Goal: Information Seeking & Learning: Learn about a topic

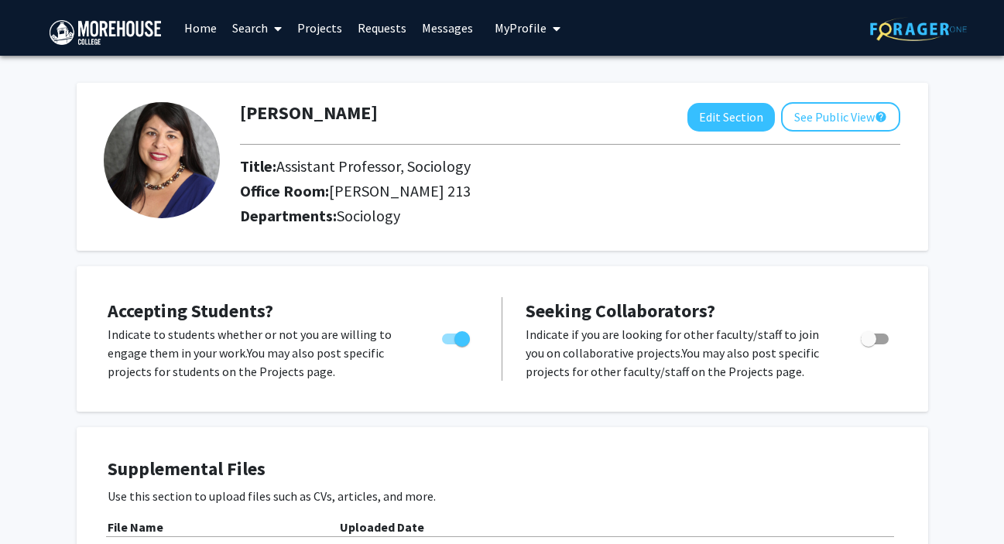
click at [371, 34] on link "Requests" at bounding box center [382, 28] width 64 height 54
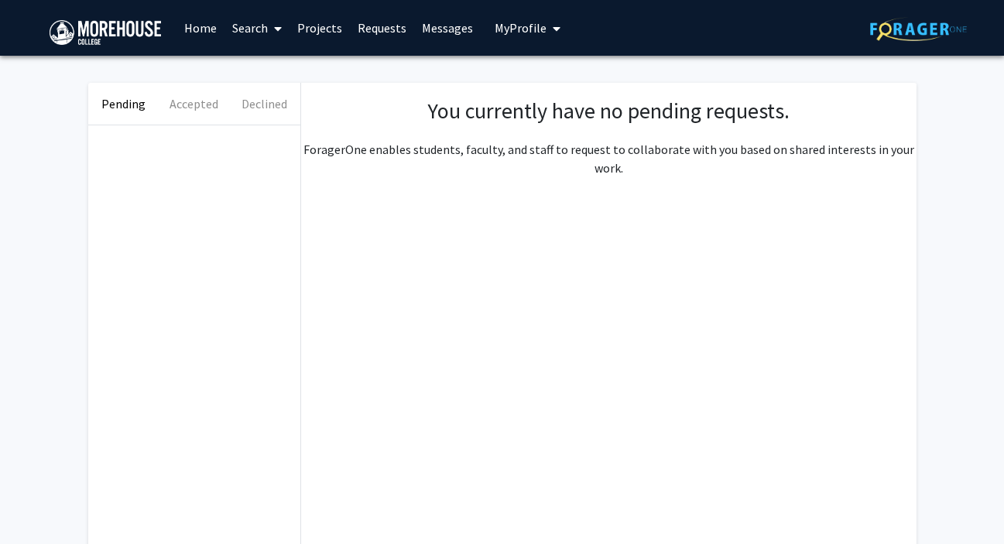
click at [208, 28] on link "Home" at bounding box center [200, 28] width 48 height 54
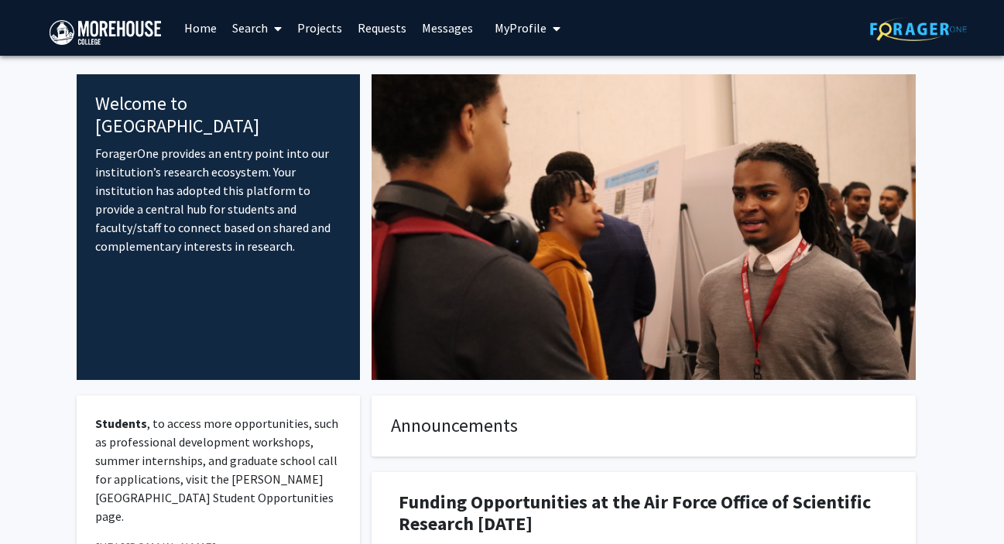
click at [279, 26] on icon at bounding box center [278, 28] width 8 height 12
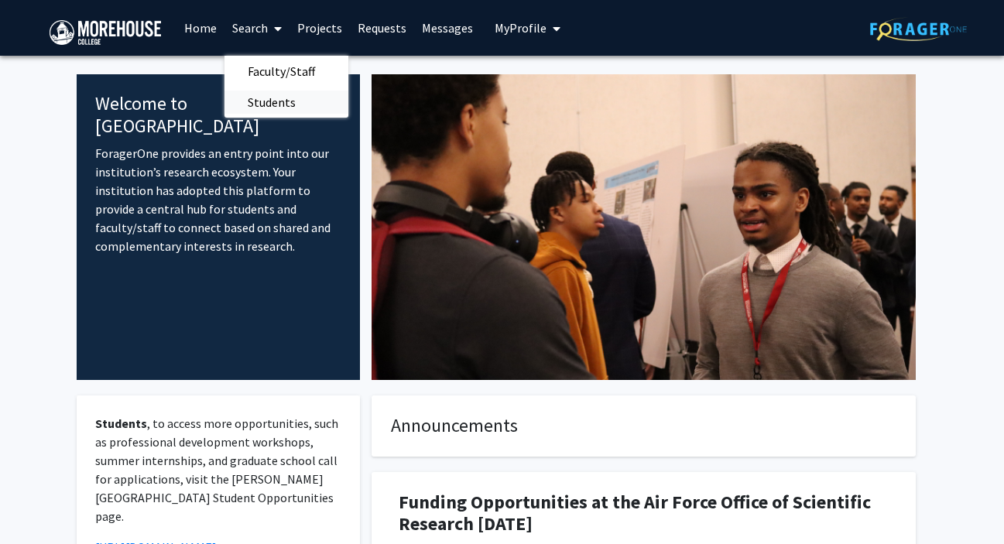
click at [282, 99] on span "Students" at bounding box center [271, 102] width 94 height 31
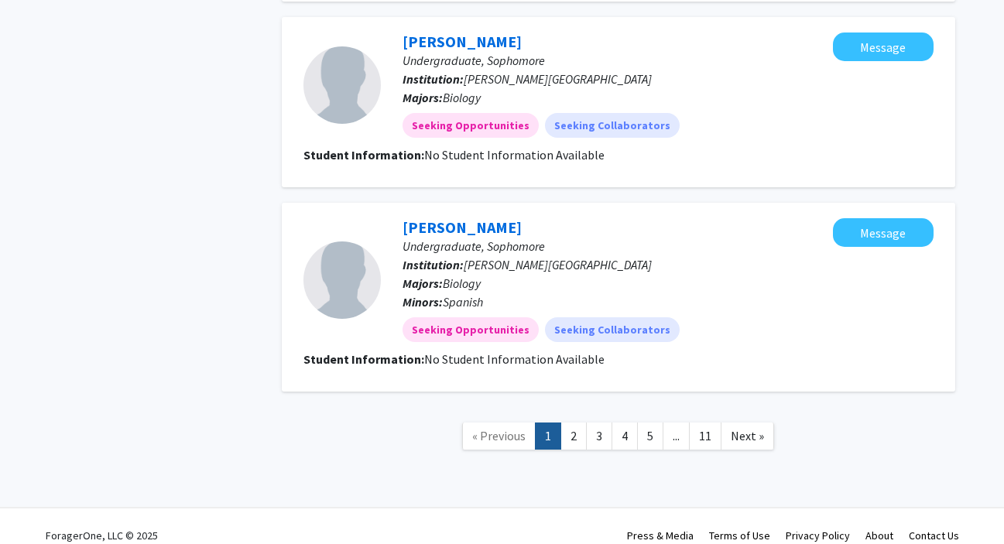
scroll to position [1866, 0]
click at [570, 422] on link "2" at bounding box center [573, 435] width 26 height 27
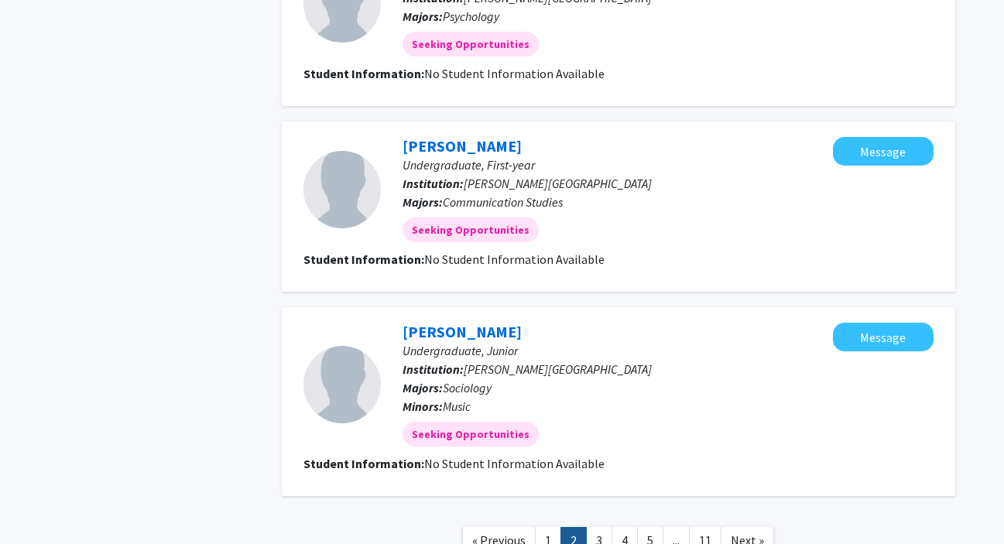
scroll to position [2256, 0]
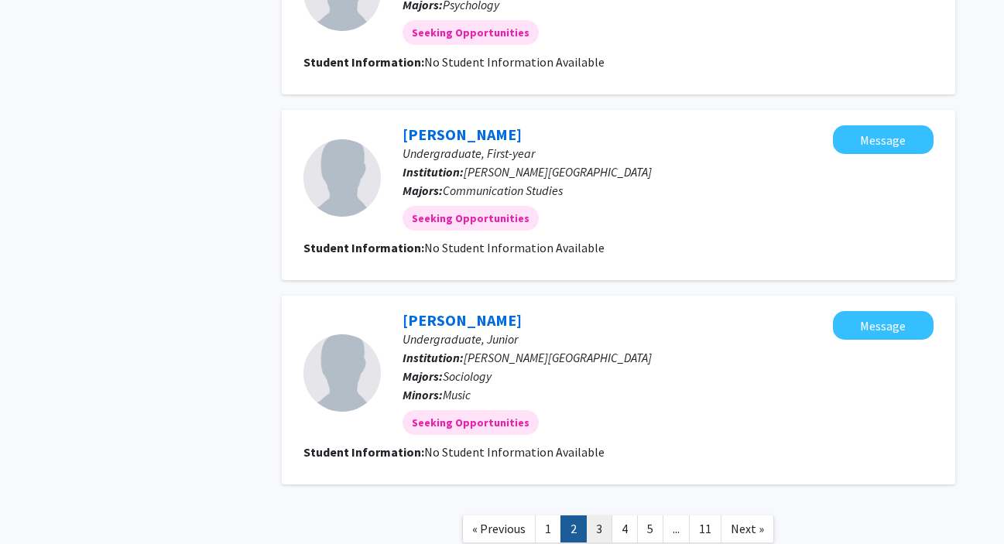
click at [604, 515] on link "3" at bounding box center [599, 528] width 26 height 27
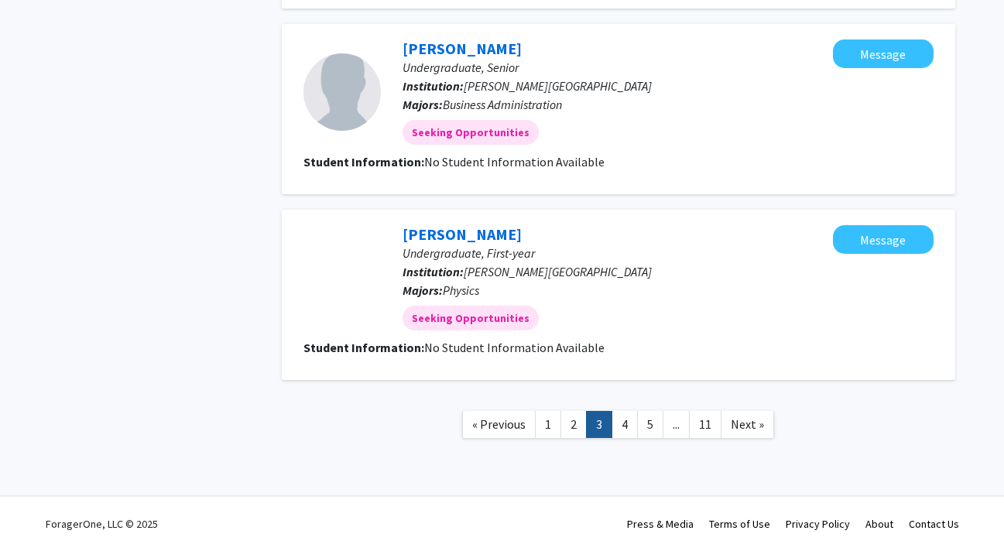
scroll to position [1643, 0]
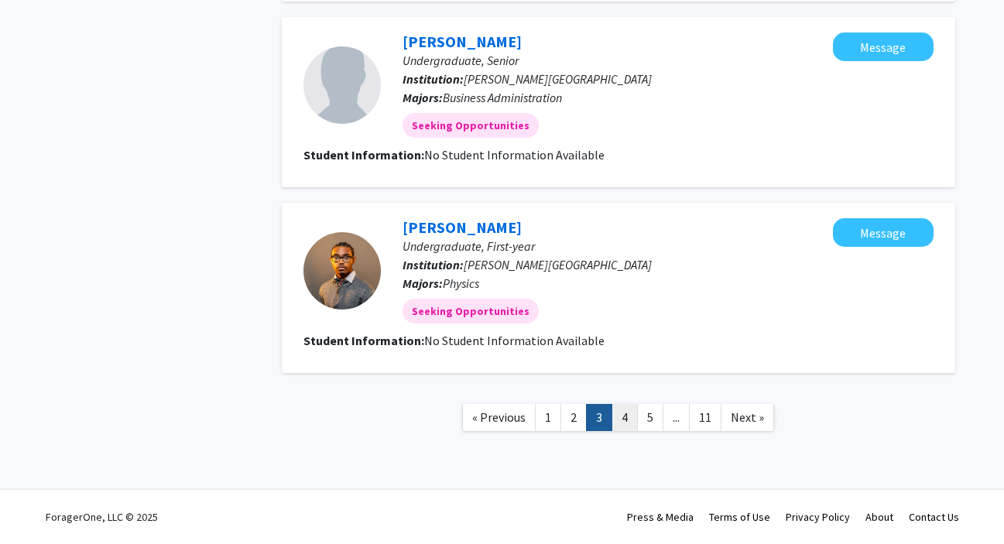
click at [619, 420] on link "4" at bounding box center [624, 417] width 26 height 27
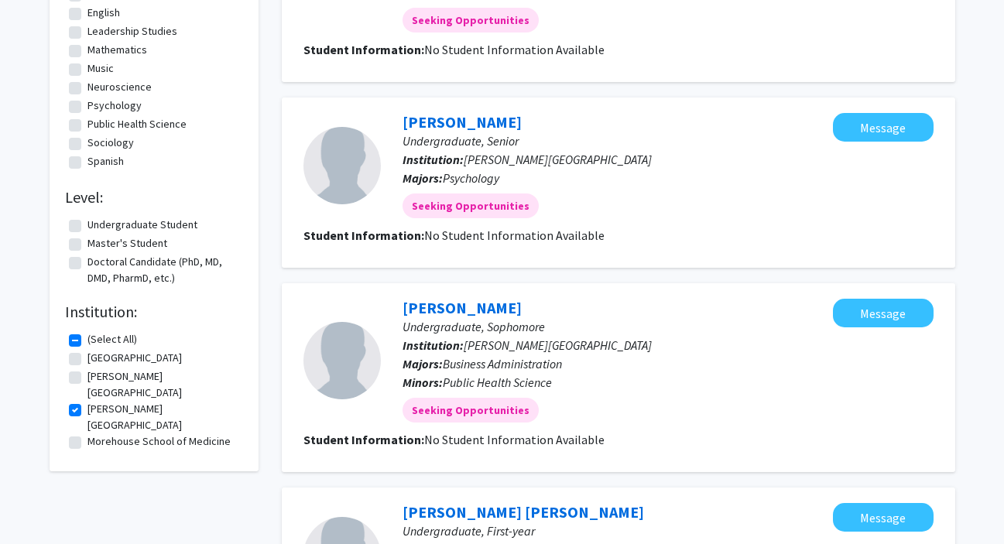
scroll to position [631, 0]
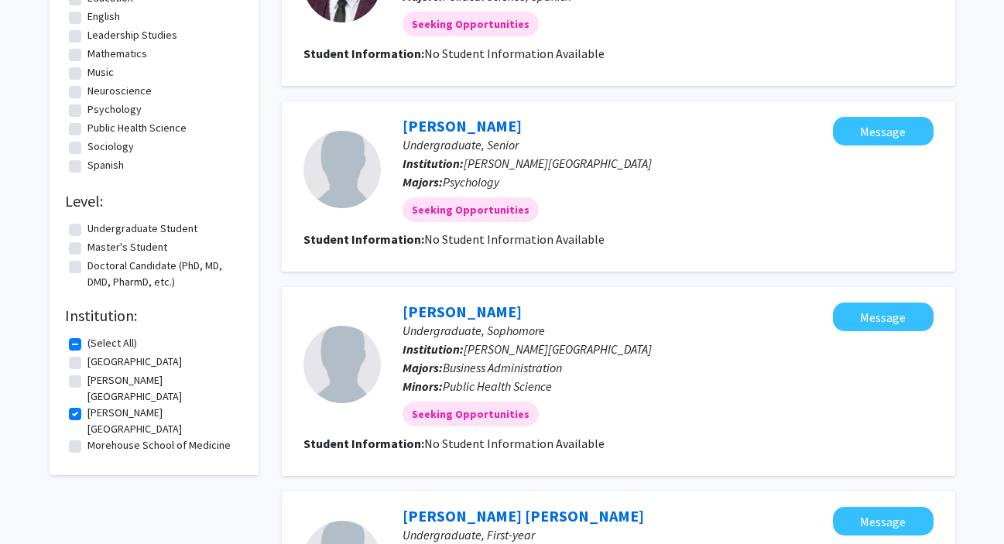
click at [87, 148] on label "Sociology" at bounding box center [110, 146] width 46 height 16
click at [87, 148] on input "Sociology" at bounding box center [92, 143] width 10 height 10
checkbox input "true"
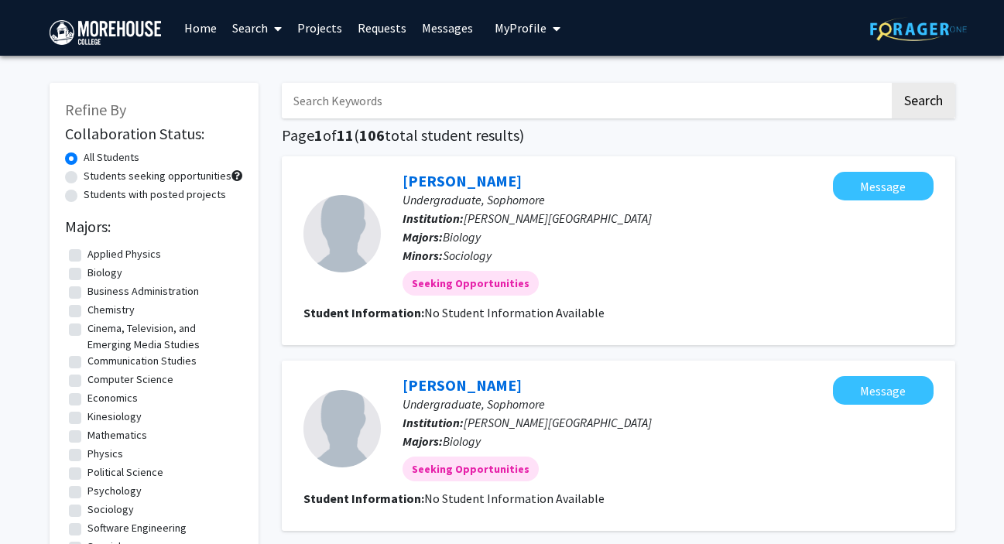
click at [76, 148] on form "Collaboration Status: All Students Students seeking opportunities Students with…" at bounding box center [154, 165] width 178 height 80
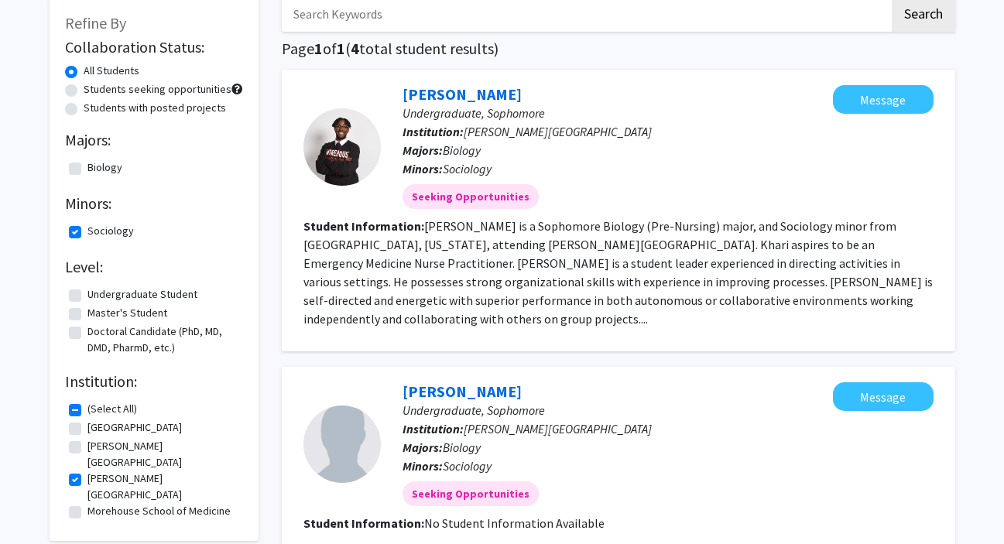
click at [436, 325] on div "[PERSON_NAME] Undergraduate, Sophomore Institution: [PERSON_NAME] College Major…" at bounding box center [618, 211] width 673 height 282
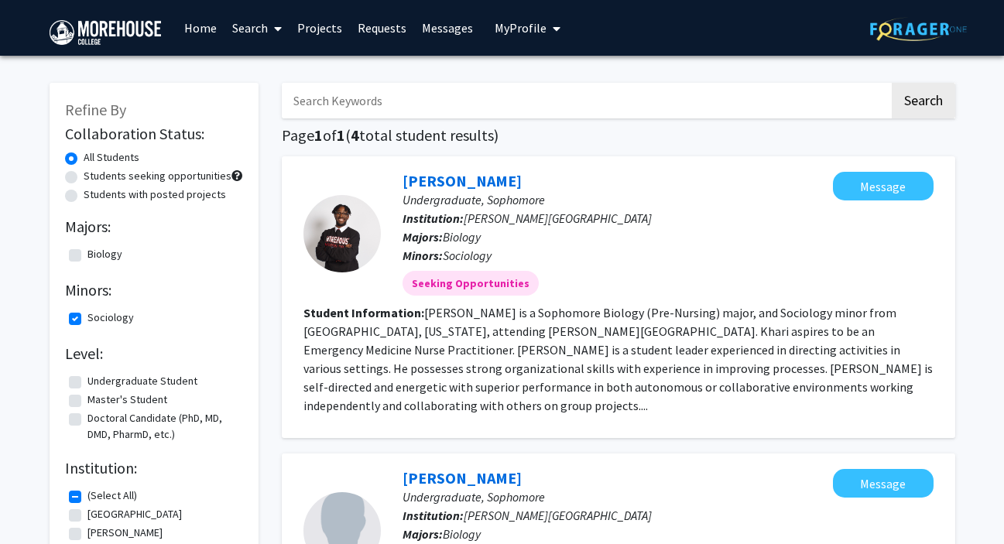
click at [87, 317] on label "Sociology" at bounding box center [110, 317] width 46 height 16
click at [87, 317] on input "Sociology" at bounding box center [92, 314] width 10 height 10
checkbox input "false"
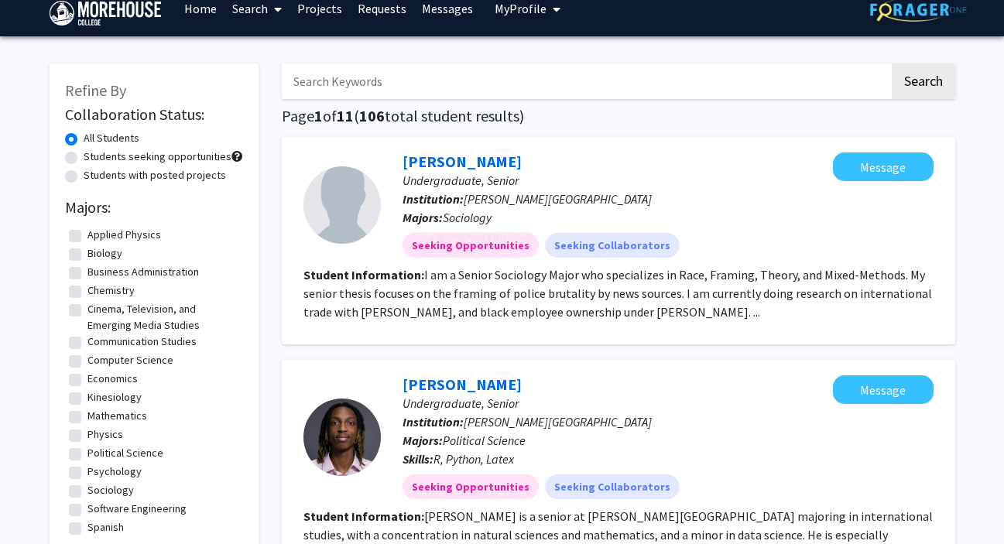
scroll to position [32, 0]
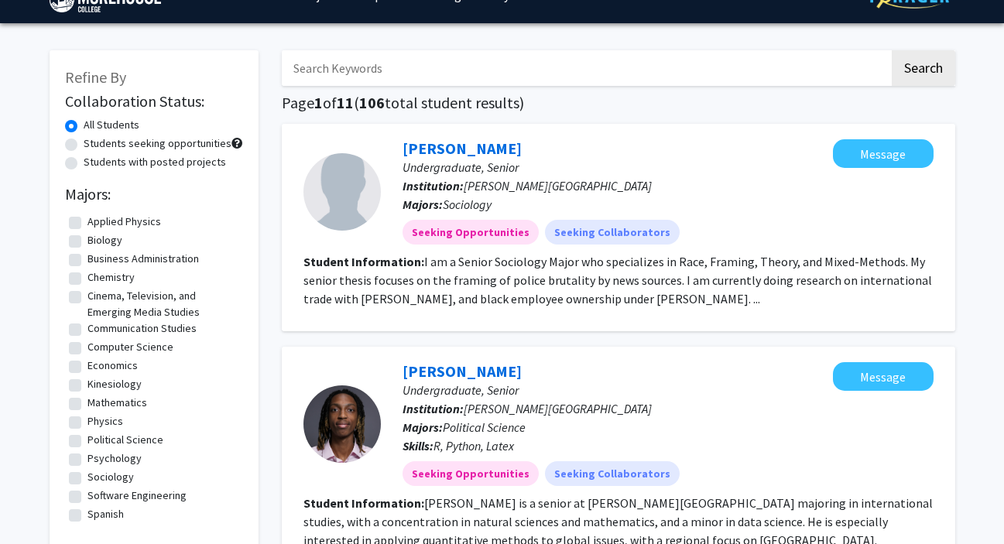
click at [87, 478] on label "Sociology" at bounding box center [110, 477] width 46 height 16
click at [87, 478] on input "Sociology" at bounding box center [92, 474] width 10 height 10
checkbox input "true"
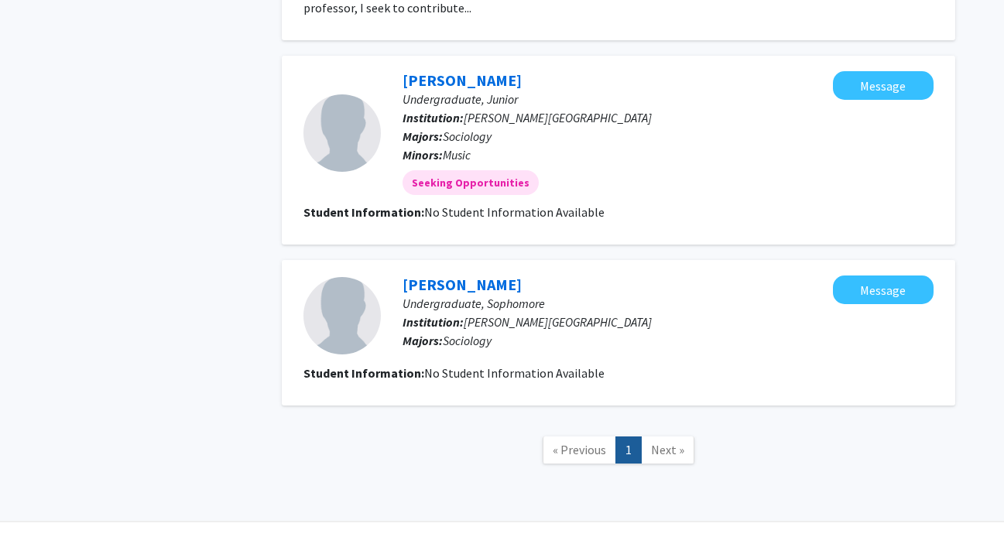
scroll to position [653, 0]
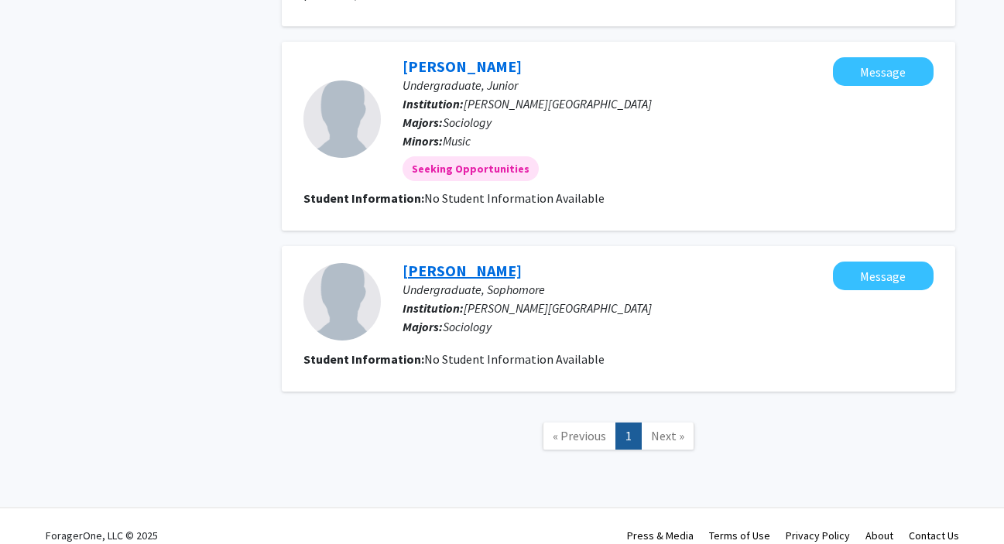
click at [511, 261] on link "[PERSON_NAME]" at bounding box center [461, 270] width 119 height 19
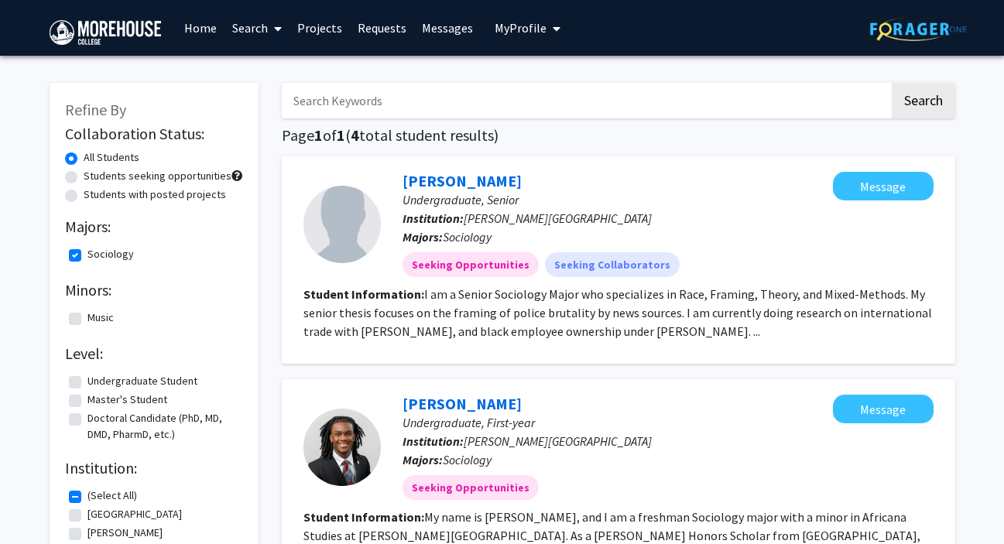
click at [183, 286] on h2 "Minors:" at bounding box center [154, 290] width 178 height 19
click at [87, 259] on label "Sociology" at bounding box center [110, 254] width 46 height 16
click at [87, 256] on input "Sociology" at bounding box center [92, 251] width 10 height 10
checkbox input "false"
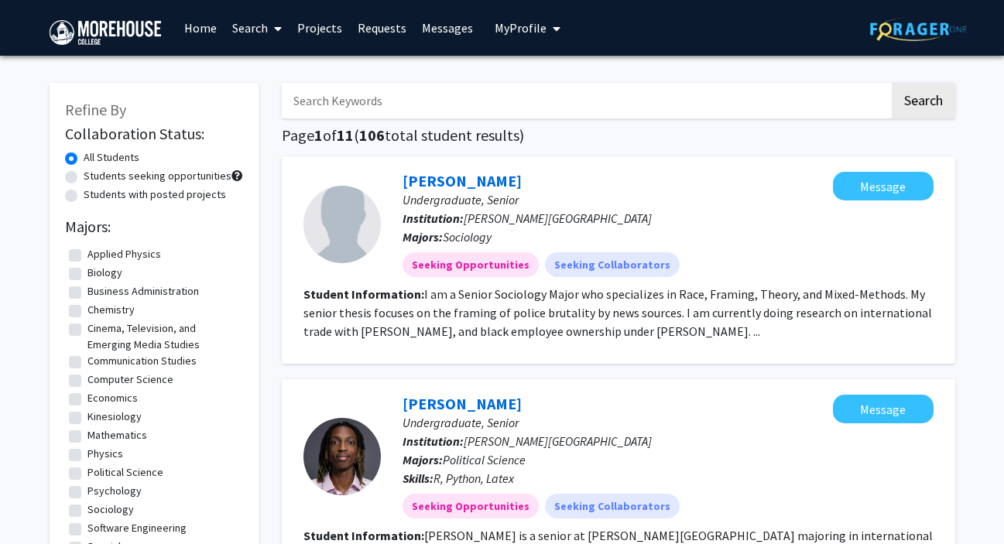
click at [193, 29] on link "Home" at bounding box center [200, 28] width 48 height 54
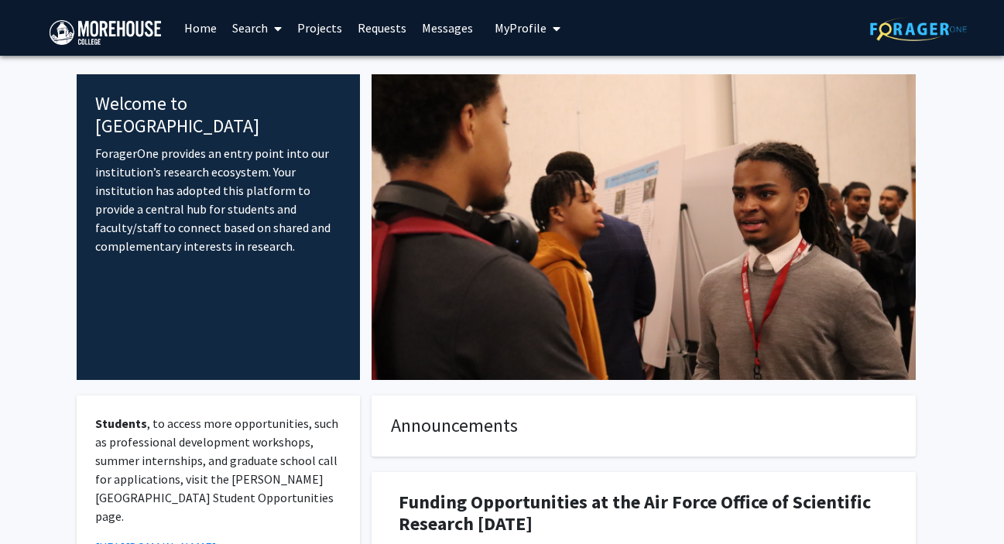
click at [267, 30] on link "Search" at bounding box center [256, 28] width 65 height 54
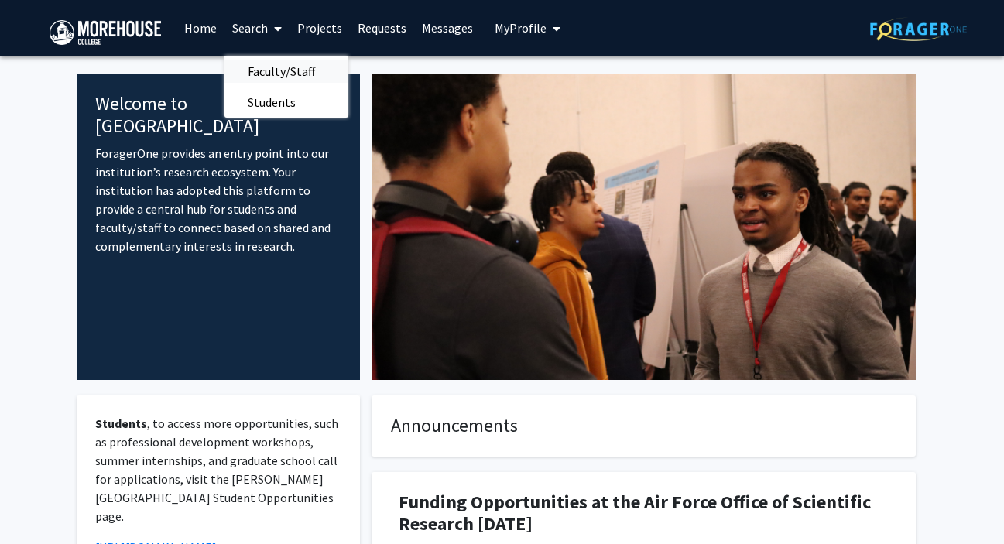
click at [271, 70] on span "Faculty/Staff" at bounding box center [281, 71] width 114 height 31
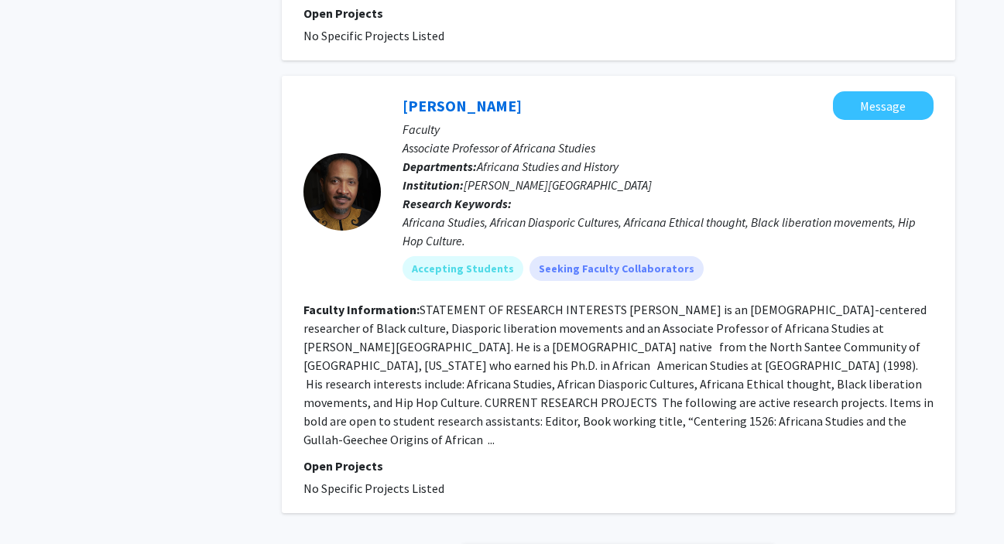
scroll to position [4026, 0]
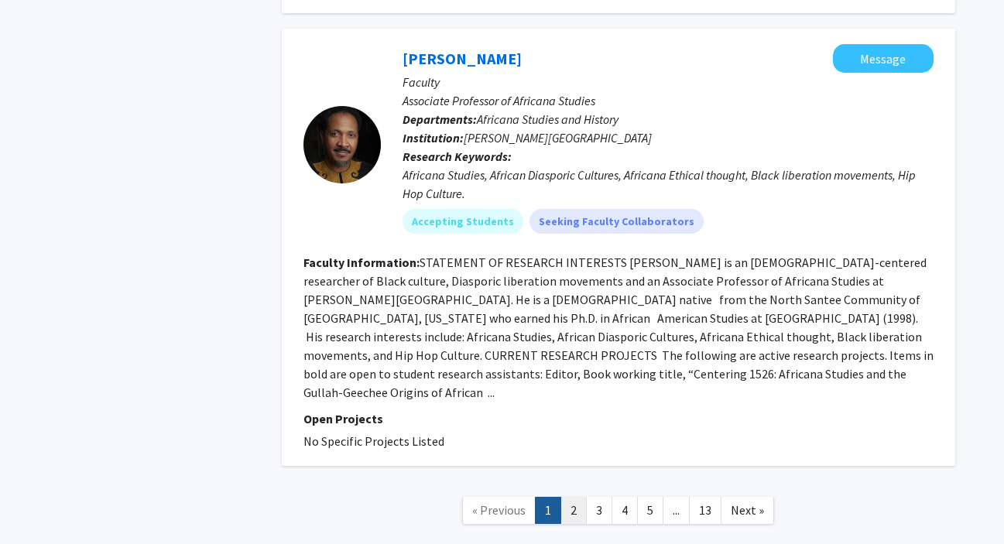
click at [575, 497] on link "2" at bounding box center [573, 510] width 26 height 27
